Goal: Information Seeking & Learning: Find specific fact

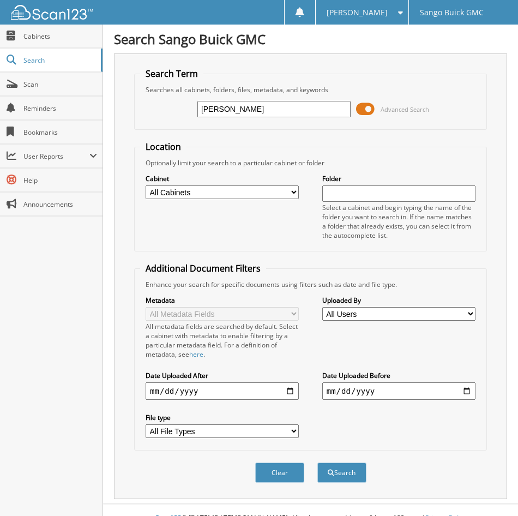
type input "[PERSON_NAME]"
click at [317, 462] on button "Search" at bounding box center [341, 472] width 49 height 20
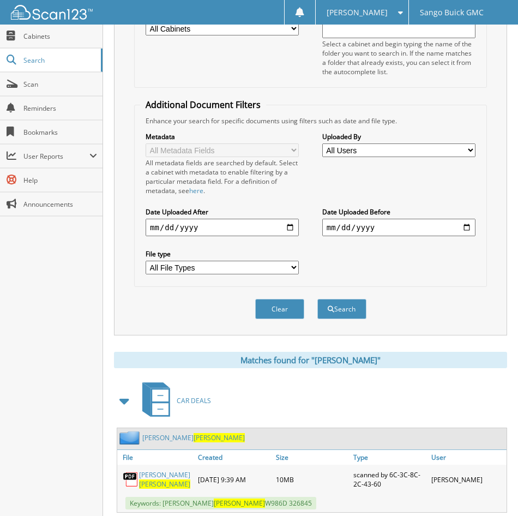
scroll to position [194, 0]
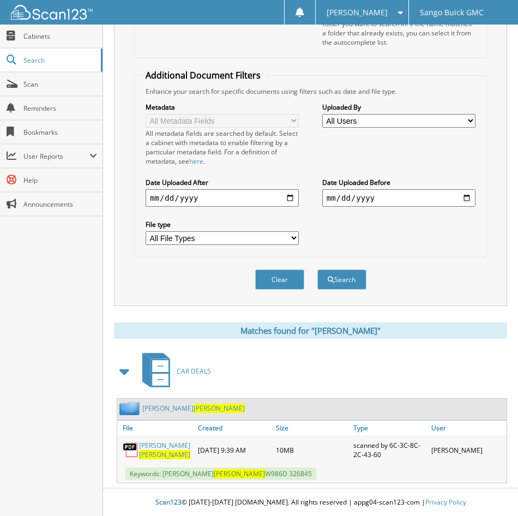
click at [165, 450] on span "[PERSON_NAME]" at bounding box center [164, 454] width 51 height 9
click at [147, 449] on link "[PERSON_NAME]" at bounding box center [165, 450] width 53 height 19
